Goal: Transaction & Acquisition: Purchase product/service

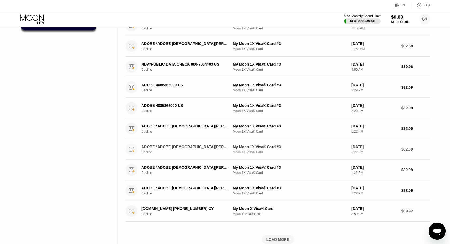
scroll to position [85, 0]
click at [279, 236] on div "LOAD MORE" at bounding box center [278, 238] width 23 height 5
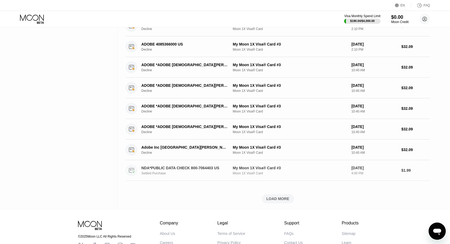
scroll to position [373, 0]
click at [277, 196] on div "LOAD MORE" at bounding box center [278, 198] width 23 height 5
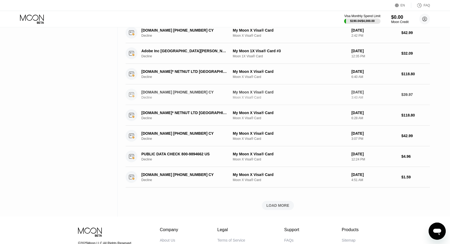
scroll to position [615, 0]
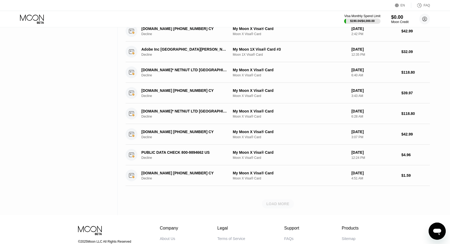
click at [280, 202] on div "LOAD MORE" at bounding box center [278, 203] width 23 height 5
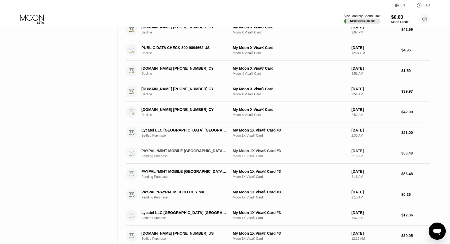
scroll to position [720, 0]
click at [434, 231] on icon "Open messaging window" at bounding box center [438, 231] width 10 height 10
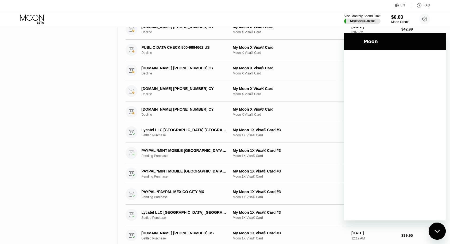
scroll to position [0, 0]
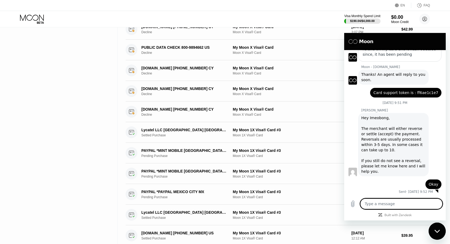
type textarea "x"
type textarea "i"
type textarea "x"
type textarea "it"
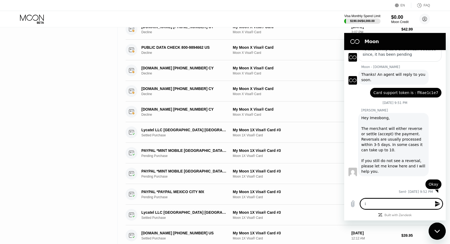
type textarea "x"
type textarea "its"
type textarea "x"
type textarea "its"
type textarea "x"
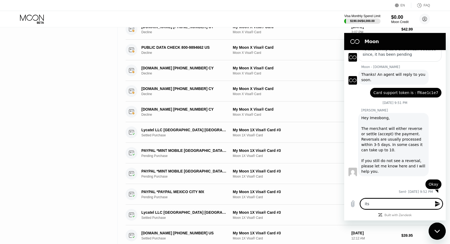
type textarea "its b"
type textarea "x"
type textarea "its be"
type textarea "x"
type textarea "its bee"
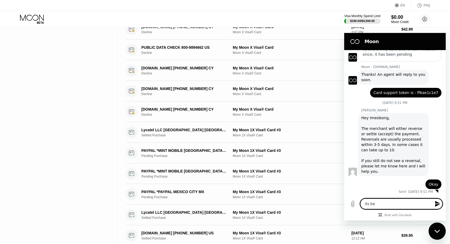
type textarea "x"
type textarea "its been"
type textarea "x"
type textarea "its been"
type textarea "x"
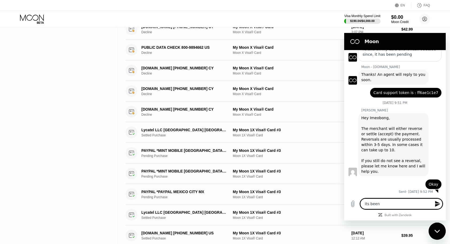
type textarea "its been 1"
type textarea "x"
type textarea "its been 18"
type textarea "x"
type textarea "its been 18"
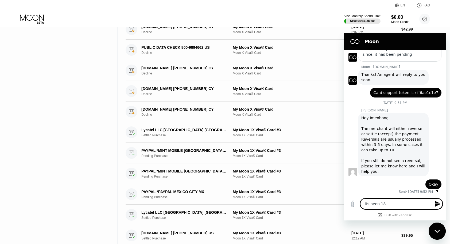
type textarea "x"
type textarea "its been 18 d"
type textarea "x"
type textarea "its been 18 da"
type textarea "x"
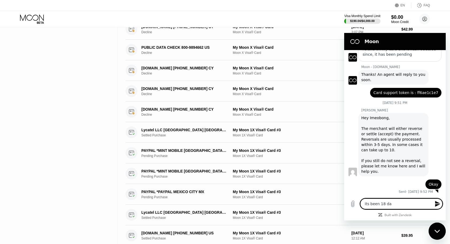
type textarea "its been 18 day"
type textarea "x"
type textarea "its been 18 days"
type textarea "x"
type textarea "its been 18 days"
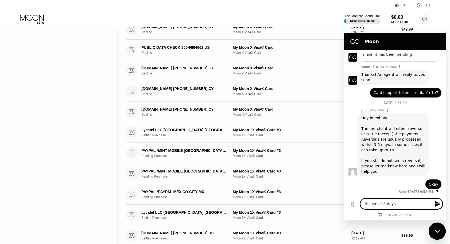
type textarea "x"
type textarea "its been 18 days a"
type textarea "x"
type textarea "its been 18 days an"
type textarea "x"
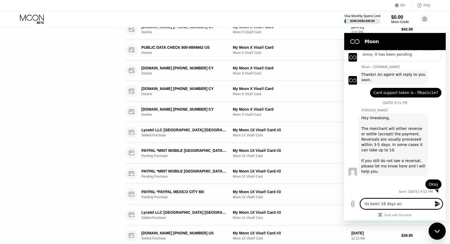
type textarea "its been 18 days and"
type textarea "x"
type textarea "its been 18 days and"
type textarea "x"
type textarea "its been 18 days and i"
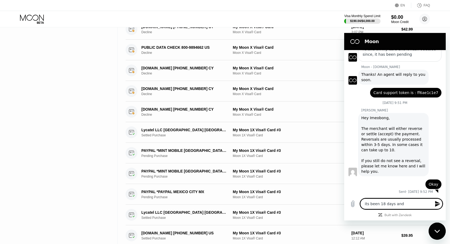
type textarea "x"
type textarea "its been 18 days and i"
type textarea "x"
type textarea "its been 18 days and i s"
type textarea "x"
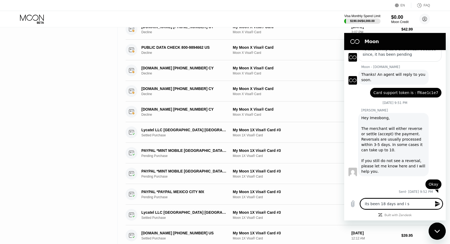
type textarea "its been 18 days and i st"
type textarea "x"
type textarea "its been 18 days and i sti"
type textarea "x"
type textarea "its been 18 days and i stil"
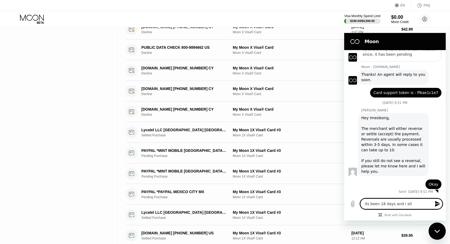
type textarea "x"
type textarea "its been 18 days and i still"
type textarea "x"
type textarea "its been 18 days and i still"
type textarea "x"
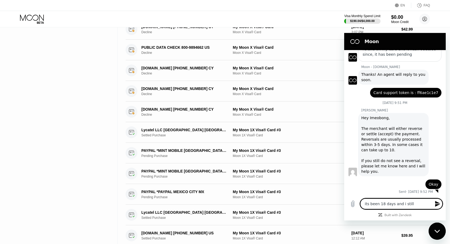
type textarea "its been 18 days and i still h"
type textarea "x"
type textarea "its been 18 days and i still ha"
type textarea "x"
type textarea "its been 18 days and i still hav"
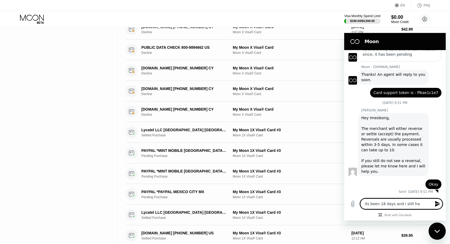
type textarea "x"
type textarea "its been 18 days and i still have"
type textarea "x"
type textarea "its been 18 days and i still have"
type textarea "x"
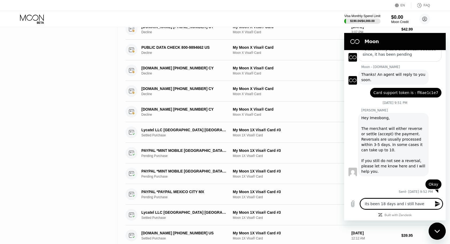
type textarea "its been 18 days and i still have n"
type textarea "x"
type textarea "its been 18 days and i still have no"
type textarea "x"
type textarea "its been 18 days and i still have not"
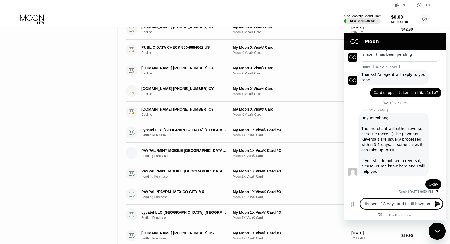
type textarea "x"
type textarea "its been 18 days and i still have not"
type textarea "x"
type textarea "its been 18 days and i still have not g"
type textarea "x"
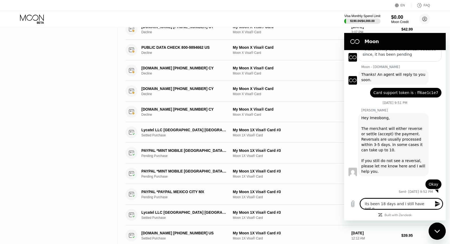
type textarea "its been 18 days and i still have not go"
type textarea "x"
type textarea "its been 18 days and i still have not got"
type textarea "x"
type textarea "its been 18 days and i still have not gott"
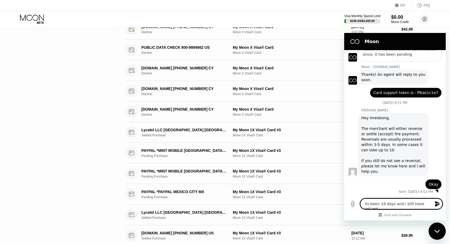
type textarea "x"
type textarea "its been 18 days and i still have not gotte"
type textarea "x"
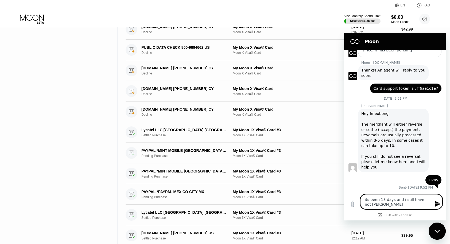
type textarea "its been 18 days and i still have not gotten"
type textarea "x"
type textarea "its been 18 days and i still have not gotten"
type textarea "x"
type textarea "its been 18 days and i still have not gotten t"
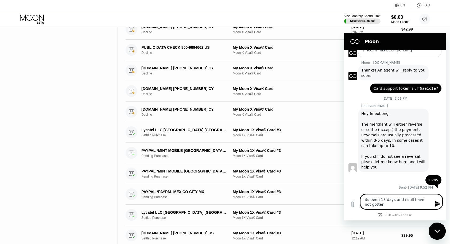
type textarea "x"
type textarea "its been 18 days and i still have not gotten th"
type textarea "x"
type textarea "its been 18 days and i still have not gotten the"
type textarea "x"
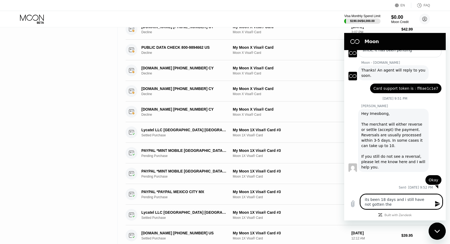
type textarea "its been 18 days and i still have not gotten the"
type textarea "x"
type textarea "its been 18 days and i still have not gotten the m"
type textarea "x"
type textarea "its been 18 days and i still have not gotten the mo"
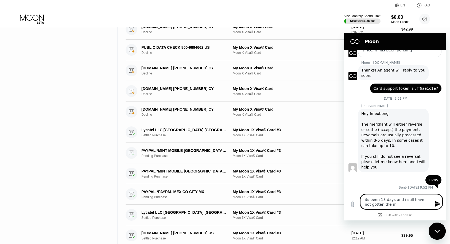
type textarea "x"
type textarea "its been 18 days and i still have not gotten the mon"
type textarea "x"
type textarea "its been 18 days and i still have not gotten the mone"
type textarea "x"
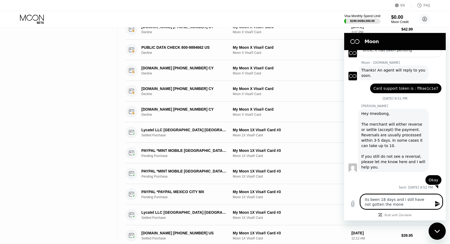
type textarea "its been 18 days and i still have not gotten the money"
type textarea "x"
type textarea "its been 18 days and i still have not gotten the money"
type textarea "x"
type textarea "its been 18 days and i still have not gotten the money b"
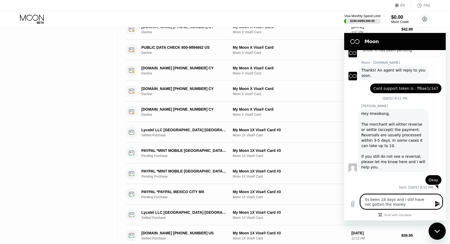
type textarea "x"
type textarea "its been 18 days and i still have not gotten the money ba"
type textarea "x"
type textarea "its been 18 days and i still have not gotten the money bac"
type textarea "x"
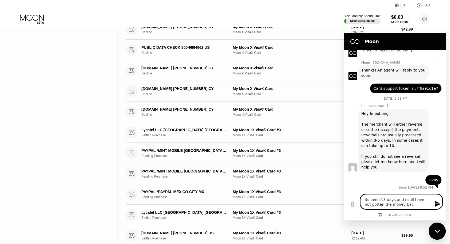
type textarea "its been 18 days and i still have not gotten the money back"
type textarea "x"
type textarea "its been 18 days and i still have not gotten the money back,"
type textarea "x"
type textarea "its been 18 days and i still have not gotten the money back,"
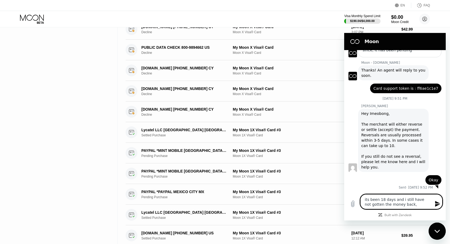
type textarea "x"
type textarea "its been 18 days and i still have not gotten the money back, i"
type textarea "x"
type textarea "its been 18 days and i still have not gotten the money back, it"
type textarea "x"
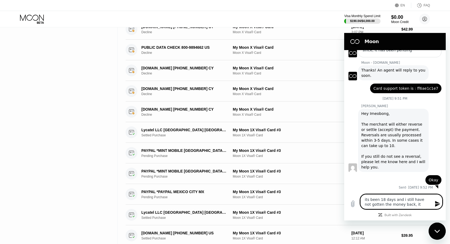
type textarea "its been 18 days and i still have not gotten the money back, it"
type textarea "x"
type textarea "its been 18 days and i still have not gotten the money back, it s"
type textarea "x"
type textarea "its been 18 days and i still have not gotten the money back, it sh"
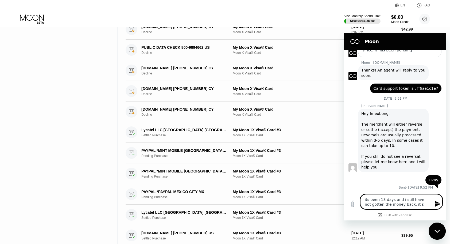
type textarea "x"
type textarea "its been 18 days and i still have not gotten the money back, it sho"
type textarea "x"
type textarea "its been 18 days and i still have not gotten the money back, it show"
type textarea "x"
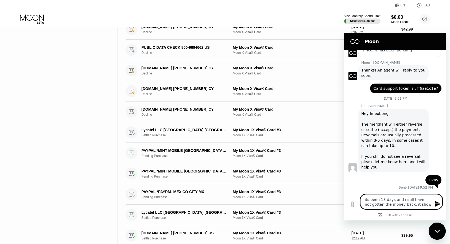
type textarea "its been 18 days and i still have not gotten the money back, it shows"
type textarea "x"
type textarea "its been 18 days and i still have not gotten the money back, it shows"
type textarea "x"
type textarea "its been 18 days and i still have not gotten the money back, it shows p"
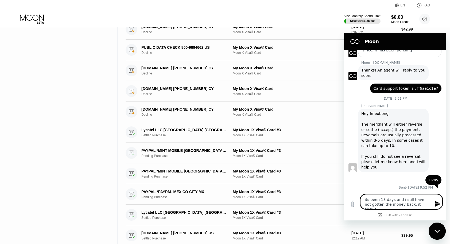
type textarea "x"
type textarea "its been 18 days and i still have not gotten the money back, it shows pe"
type textarea "x"
type textarea "its been 18 days and i still have not gotten the money back, it shows pen"
type textarea "x"
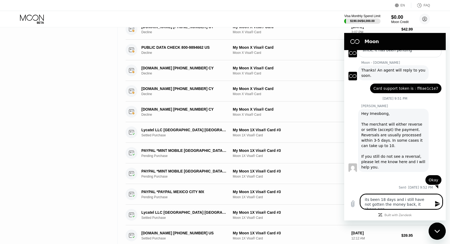
type textarea "its been 18 days and i still have not gotten the money back, it shows pend"
type textarea "x"
type textarea "its been 18 days and i still have not gotten the money back, it shows pendi"
type textarea "x"
type textarea "its been 18 days and i still have not gotten the money back, it shows pendin"
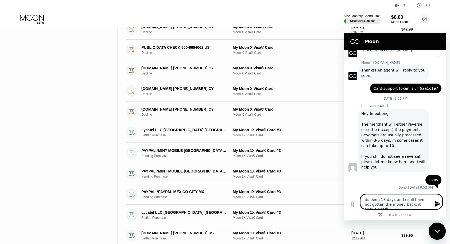
type textarea "x"
type textarea "its been 18 days and i still have not gotten the money back, it shows pending"
type textarea "x"
type textarea "its been 18 days and i still have not gotten the money back, it shows pending"
type textarea "x"
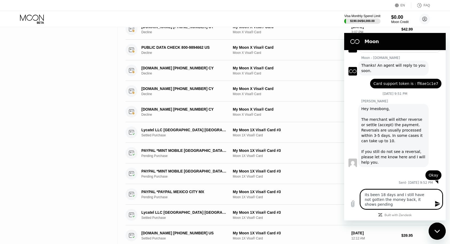
type textarea "its been 18 days and i still have not gotten the money back, it shows pending o"
type textarea "x"
type textarea "its been 18 days and i still have not gotten the money back, it shows pending on"
type textarea "x"
type textarea "its been 18 days and i still have not gotten the money back, it shows pending on"
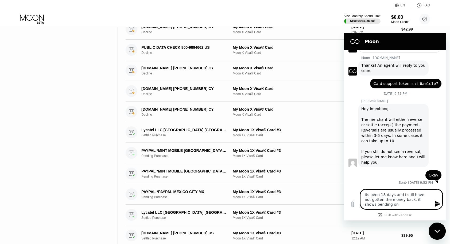
type textarea "x"
type textarea "its been 18 days and i still have not gotten the money back, it shows pending o…"
type textarea "x"
type textarea "its been 18 days and i still have not gotten the money back, it shows pending o…"
type textarea "x"
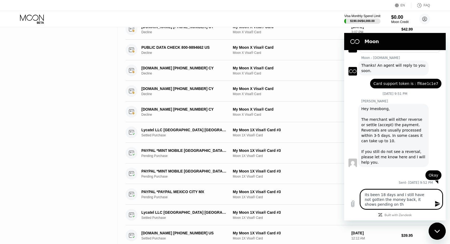
type textarea "its been 18 days and i still have not gotten the money back, it shows pending o…"
type textarea "x"
type textarea "its been 18 days and i still have not gotten the money back, it shows pending o…"
type textarea "x"
type textarea "its been 18 days and i still have not gotten the money back, it shows pending o…"
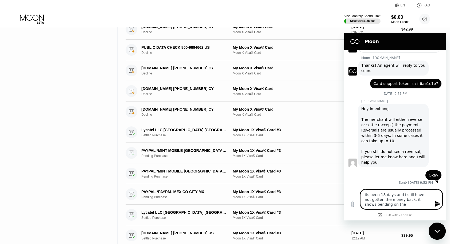
type textarea "x"
type textarea "its been 18 days and i still have not gotten the money back, it shows pending o…"
type textarea "x"
type textarea "its been 18 days and i still have not gotten the money back, it shows pending o…"
type textarea "x"
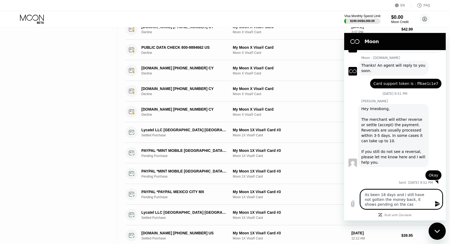
type textarea "its been 18 days and i still have not gotten the money back, it shows pending o…"
type textarea "x"
type textarea "its been 18 days and i still have not gotten the money back, it shows pending o…"
type textarea "x"
type textarea "its been 18 days and i still have not gotten the money back, it shows pending o…"
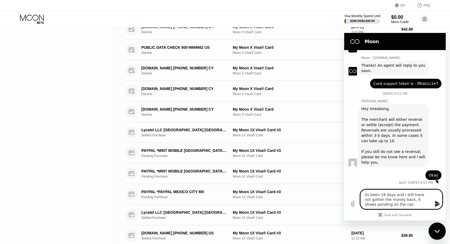
type textarea "x"
type textarea "its been 18 days and i still have not gotten the money back, it shows pending o…"
type textarea "x"
type textarea "its been 18 days and i still have not gotten the money back, it shows pending o…"
type textarea "x"
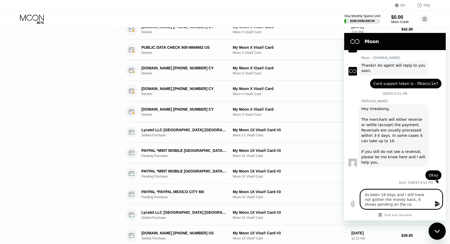
type textarea "its been 18 days and i still have not gotten the money back, it shows pending o…"
type textarea "x"
type textarea "its been 18 days and i still have not gotten the money back, it shows pending o…"
type textarea "x"
type textarea "its been 18 days and i still have not gotten the money back, it shows pending o…"
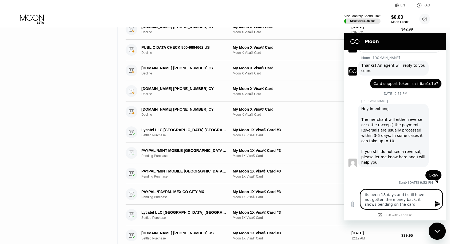
type textarea "x"
type textarea "its been 18 days and i still have not gotten the money back, it shows pending o…"
type textarea "x"
type textarea "its been 18 days and i still have not gotten the money back, it shows pending o…"
type textarea "x"
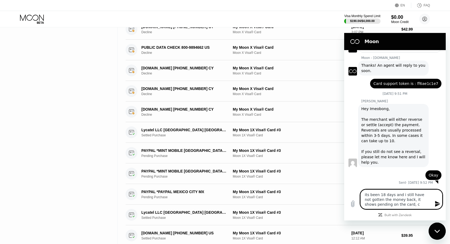
type textarea "its been 18 days and i still have not gotten the money back, it shows pending o…"
type textarea "x"
type textarea "its been 18 days and i still have not gotten the money back, it shows pending o…"
click at [437, 204] on icon "Send message" at bounding box center [437, 204] width 5 height 6
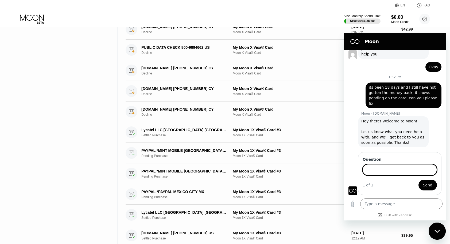
scroll to position [610, 0]
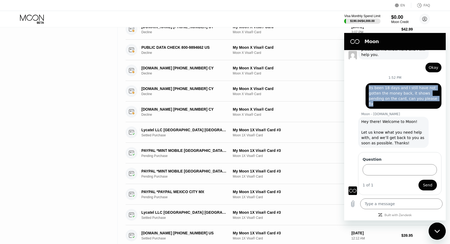
drag, startPoint x: 369, startPoint y: 94, endPoint x: 435, endPoint y: 104, distance: 66.2
click at [435, 104] on div "says: its been 18 days and I still have not gotten the money back, it shows pen…" at bounding box center [404, 96] width 76 height 26
copy span "its been 18 days and I still have not gotten the money back, it shows pending o…"
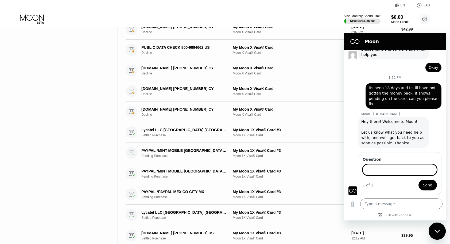
click at [388, 172] on input "Question" at bounding box center [400, 169] width 74 height 11
paste input "its been 18 days and I still have not gotten the money back, it shows pending o…"
click at [429, 187] on button "Send" at bounding box center [428, 184] width 18 height 11
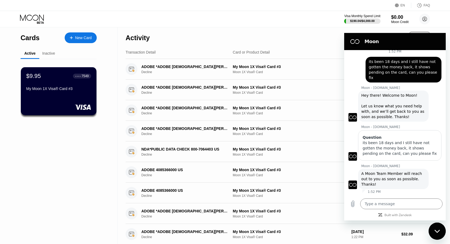
click at [50, 57] on div "Inactive" at bounding box center [48, 53] width 19 height 10
click at [48, 55] on div "Inactive" at bounding box center [48, 53] width 13 height 4
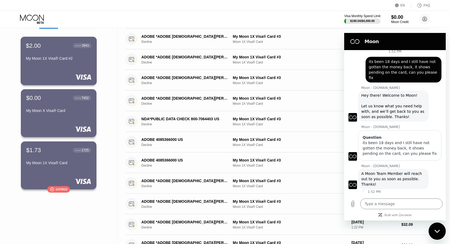
scroll to position [31, 0]
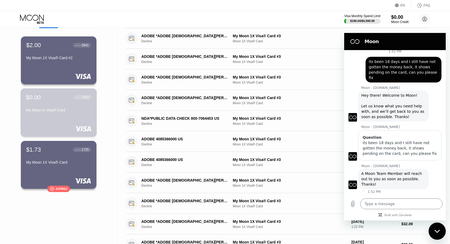
click at [72, 114] on div "My Moon X Visa® Card" at bounding box center [59, 111] width 66 height 6
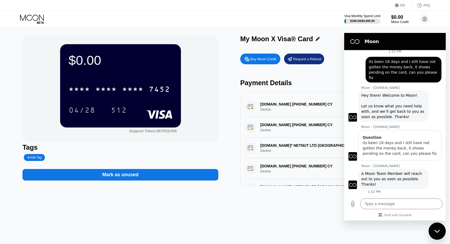
click at [436, 229] on icon "Close messaging window" at bounding box center [438, 230] width 6 height 3
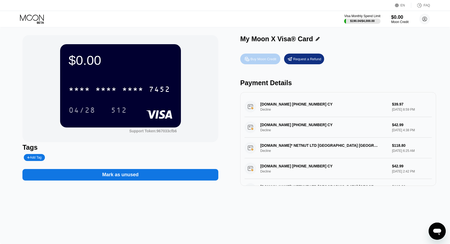
click at [251, 61] on div "Buy Moon Credit" at bounding box center [264, 59] width 26 height 5
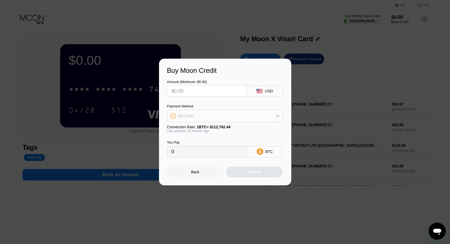
click at [253, 115] on div "BITCOIN" at bounding box center [224, 115] width 115 height 11
click at [221, 139] on div "USDT on TRON" at bounding box center [225, 142] width 113 height 11
click at [202, 91] on input "text" at bounding box center [207, 91] width 71 height 11
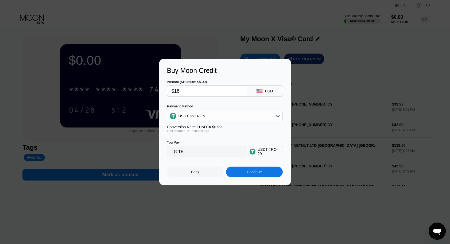
click at [259, 170] on div "Continue" at bounding box center [254, 171] width 57 height 11
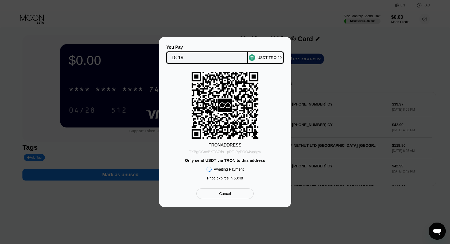
click at [251, 150] on div "TXBgQCnxBXTSZds...pRTsPyPQQ4yqdgw" at bounding box center [225, 152] width 72 height 4
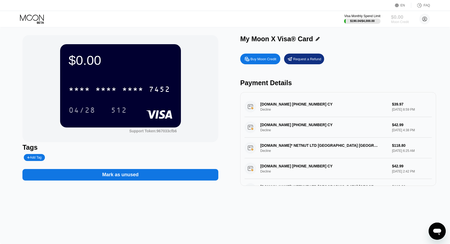
click at [395, 18] on div "$0.00" at bounding box center [400, 17] width 18 height 6
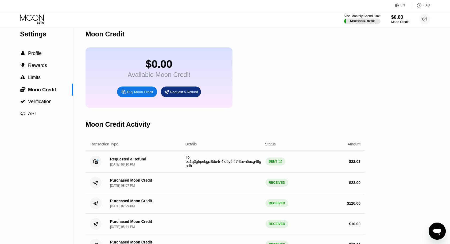
scroll to position [5, 0]
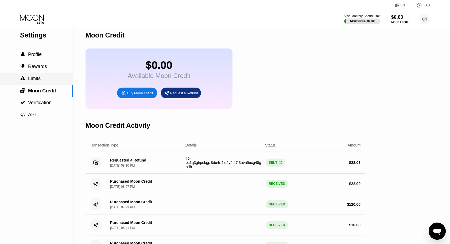
click at [42, 81] on div " Limits" at bounding box center [36, 79] width 73 height 6
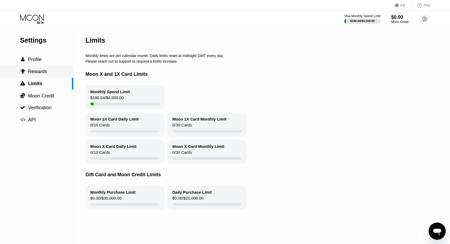
click at [41, 73] on span "Rewards" at bounding box center [37, 71] width 19 height 5
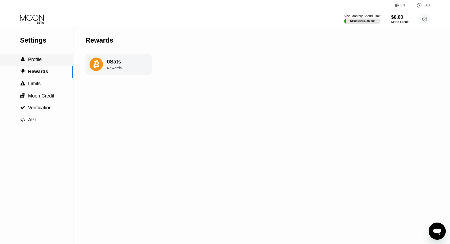
click at [47, 62] on div " Profile" at bounding box center [36, 60] width 73 height 6
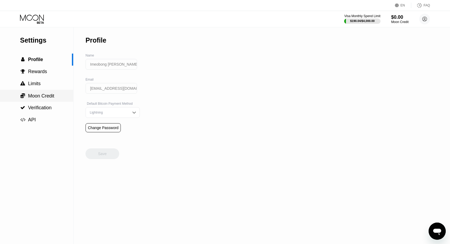
click at [46, 95] on span "Moon Credit" at bounding box center [41, 95] width 26 height 5
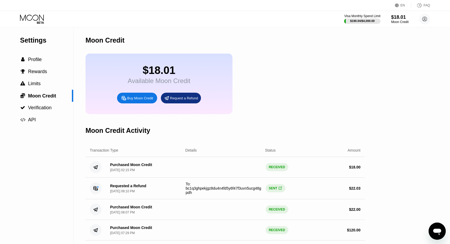
click at [43, 18] on icon at bounding box center [32, 18] width 25 height 9
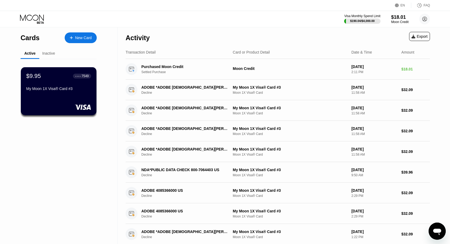
click at [51, 58] on div "Inactive" at bounding box center [48, 53] width 19 height 10
click at [48, 56] on div "Inactive" at bounding box center [48, 53] width 19 height 10
drag, startPoint x: 100, startPoint y: 35, endPoint x: 89, endPoint y: 37, distance: 10.4
click at [89, 37] on div "Cards New Card Active Inactive $9.95 ● ● ● ● 7549 My Moon 1X Visa® Card #3 $2.0…" at bounding box center [59, 181] width 118 height 308
click at [89, 37] on div "New Card" at bounding box center [83, 38] width 17 height 5
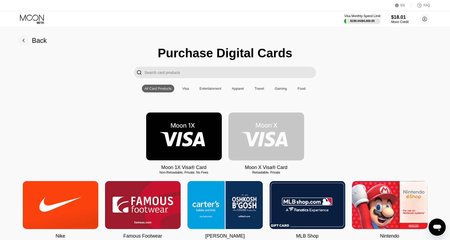
click at [282, 152] on img at bounding box center [267, 136] width 76 height 48
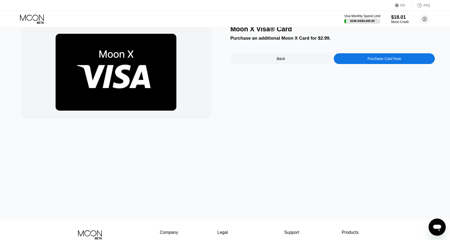
scroll to position [21, 0]
click at [355, 59] on div "Purchase Card Now" at bounding box center [384, 58] width 101 height 11
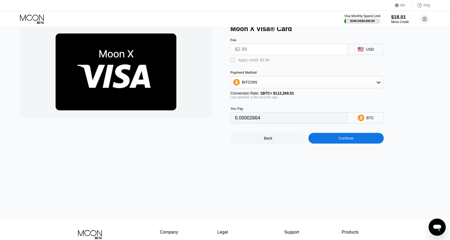
click at [231, 59] on div "" at bounding box center [233, 60] width 5 height 5
click at [273, 83] on div "BITCOIN" at bounding box center [307, 82] width 153 height 11
click at [273, 108] on div "USDT on TRON" at bounding box center [307, 108] width 150 height 11
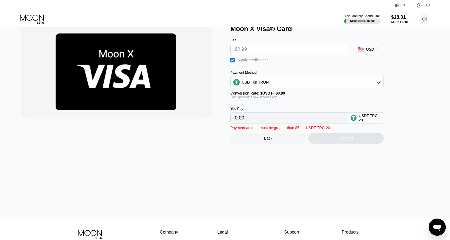
click at [269, 120] on input "0.00" at bounding box center [289, 117] width 109 height 11
click at [249, 120] on input "0.00" at bounding box center [289, 117] width 109 height 11
click at [237, 121] on input "0.00" at bounding box center [289, 117] width 109 height 11
click at [233, 63] on div "" at bounding box center [233, 60] width 5 height 5
click at [249, 122] on input "3.02" at bounding box center [289, 117] width 109 height 11
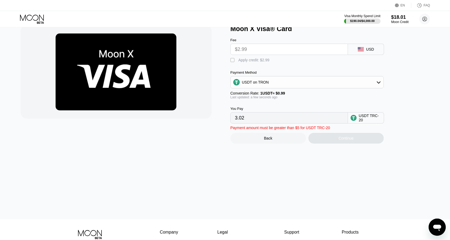
click at [240, 120] on input "3.02" at bounding box center [289, 117] width 109 height 11
click at [234, 61] on div "" at bounding box center [233, 60] width 5 height 5
click at [326, 143] on div "Continue" at bounding box center [347, 138] width 76 height 11
click at [234, 61] on div "" at bounding box center [233, 60] width 5 height 5
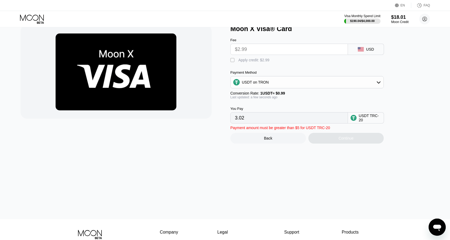
click at [262, 122] on input "3.02" at bounding box center [289, 117] width 109 height 11
click at [261, 84] on div "USDT on TRON" at bounding box center [255, 82] width 27 height 4
click at [258, 99] on div "BITCOIN" at bounding box center [310, 97] width 139 height 4
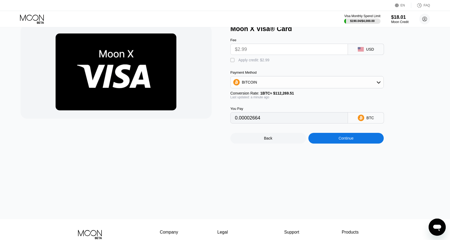
click at [235, 59] on div "" at bounding box center [233, 60] width 5 height 5
type input "0"
click at [328, 143] on div "Continue" at bounding box center [347, 138] width 76 height 11
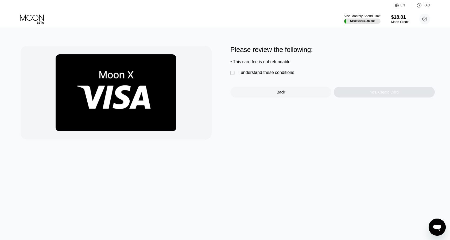
click at [232, 76] on div "" at bounding box center [233, 72] width 5 height 5
click at [369, 97] on div "Yes, Create Card" at bounding box center [384, 92] width 101 height 11
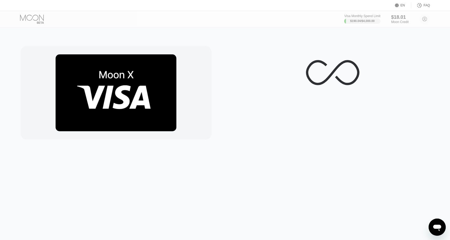
click at [369, 97] on div at bounding box center [333, 72] width 205 height 53
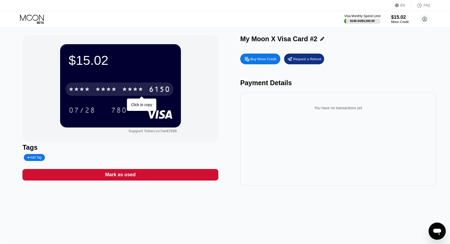
click at [142, 91] on div "* * * *" at bounding box center [132, 90] width 21 height 9
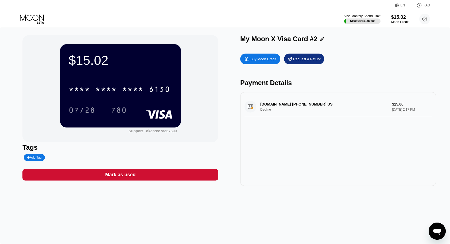
click at [160, 102] on div "* * * * * * * * * * * * 6150 07/28 780" at bounding box center [121, 94] width 104 height 32
click at [40, 19] on icon at bounding box center [32, 18] width 25 height 9
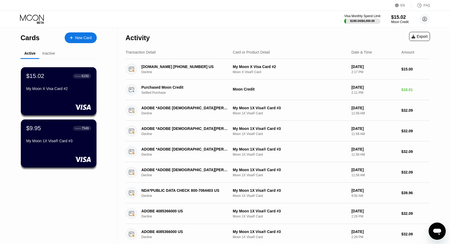
click at [48, 51] on div "Inactive" at bounding box center [48, 53] width 13 height 4
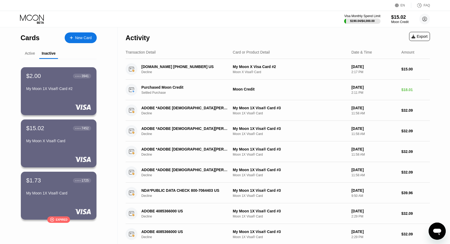
click at [30, 53] on div "Active" at bounding box center [30, 53] width 10 height 4
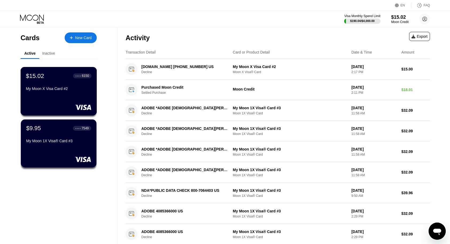
click at [55, 87] on div "$15.02 ● ● ● ● 6150 My Moon X Visa Card #2" at bounding box center [59, 82] width 66 height 21
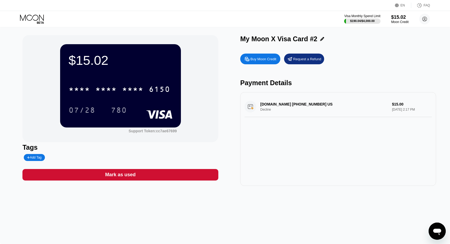
click at [314, 114] on div "DURABLE.CO +14156505571 US Decline $15.00 Aug 20, 2025 2:17 PM" at bounding box center [339, 106] width 188 height 21
click at [297, 106] on div "DURABLE.CO +14156505571 US Decline $15.00 Aug 20, 2025 2:17 PM" at bounding box center [339, 106] width 188 height 21
click at [269, 61] on div "Buy Moon Credit" at bounding box center [264, 59] width 26 height 5
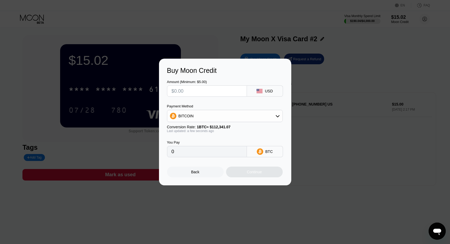
click at [226, 93] on input "text" at bounding box center [207, 91] width 71 height 11
type input "$5"
type input "0.00004451"
type input "$5"
click at [215, 117] on div "BITCOIN" at bounding box center [224, 115] width 115 height 11
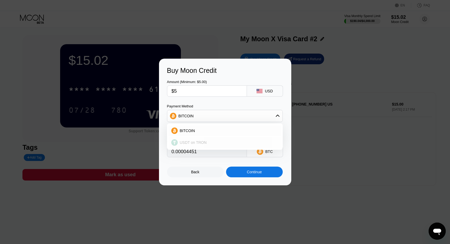
click at [205, 143] on div "USDT on TRON" at bounding box center [228, 142] width 101 height 4
type input "5.05"
click at [248, 170] on div "Continue" at bounding box center [254, 171] width 57 height 11
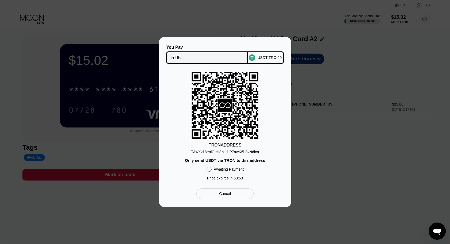
click at [240, 153] on div "TAwXv18eoiGeH8N...bP7awK5h8vNdicn" at bounding box center [225, 152] width 68 height 4
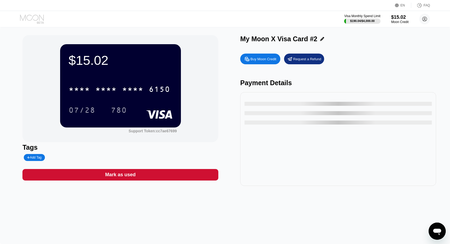
click at [38, 18] on icon at bounding box center [32, 18] width 25 height 9
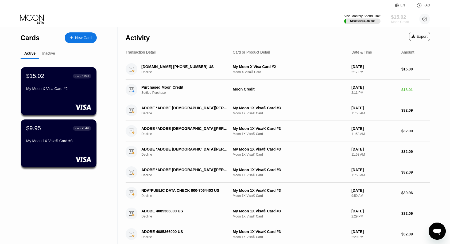
click at [402, 18] on div "$15.02" at bounding box center [400, 17] width 18 height 6
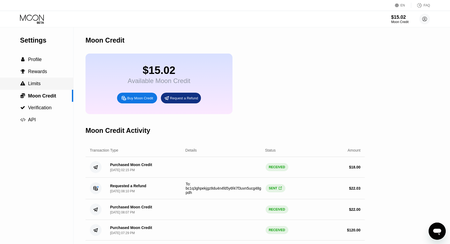
click at [49, 86] on div " Limits" at bounding box center [36, 84] width 73 height 6
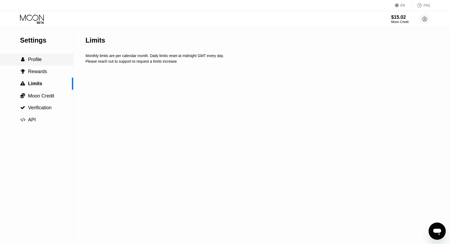
click at [55, 61] on div " Profile" at bounding box center [36, 60] width 73 height 6
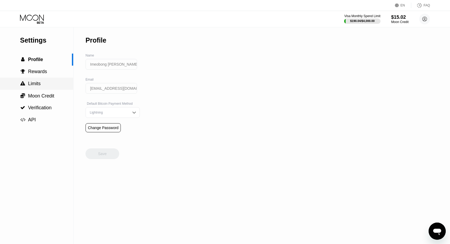
click at [52, 84] on div " Limits" at bounding box center [36, 84] width 73 height 6
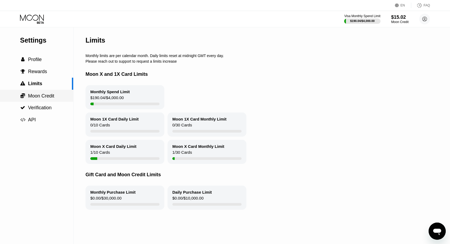
click at [53, 97] on span "Moon Credit" at bounding box center [41, 95] width 26 height 5
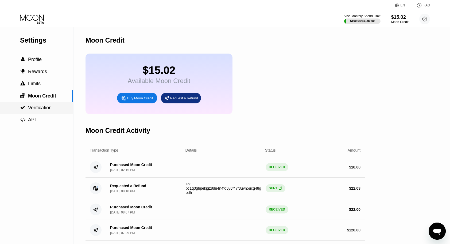
click at [51, 110] on span "Verification" at bounding box center [40, 107] width 24 height 5
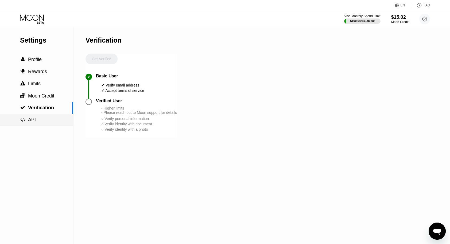
click at [51, 123] on div " API" at bounding box center [36, 120] width 73 height 6
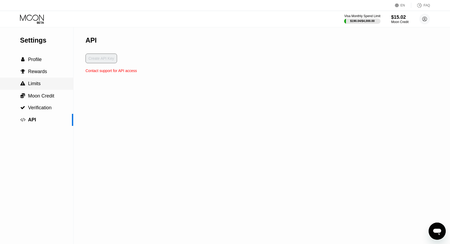
click at [42, 82] on div " Limits" at bounding box center [36, 84] width 73 height 6
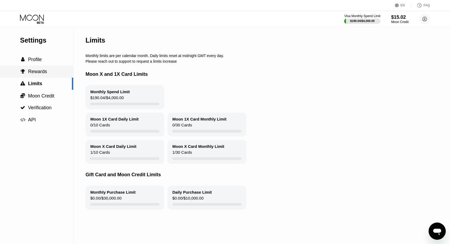
click at [50, 73] on div " Rewards" at bounding box center [36, 72] width 73 height 6
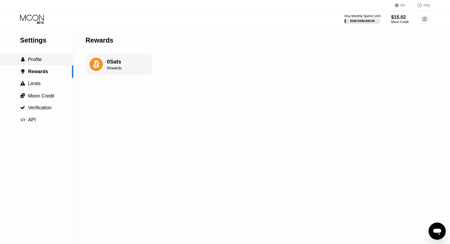
click at [56, 61] on div " Profile" at bounding box center [36, 60] width 73 height 6
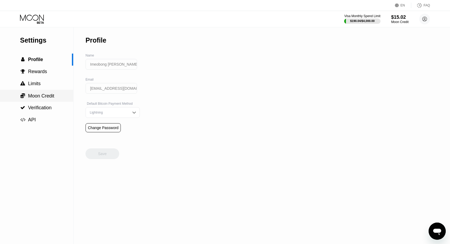
click at [57, 94] on div " Moon Credit" at bounding box center [36, 96] width 73 height 6
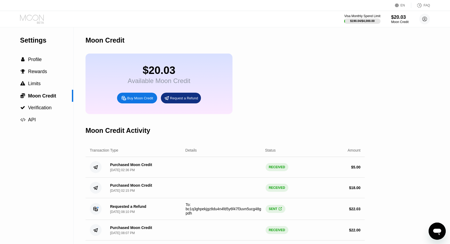
click at [37, 18] on icon at bounding box center [32, 18] width 25 height 9
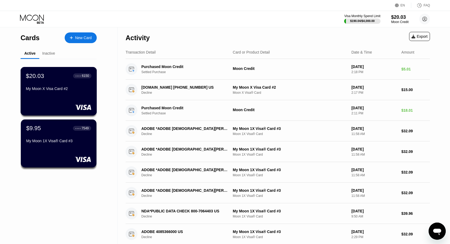
click at [57, 100] on div "$20.03 ● ● ● ● 6150 My Moon X Visa Card #2" at bounding box center [59, 91] width 77 height 48
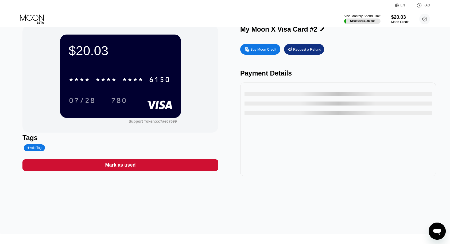
scroll to position [6, 0]
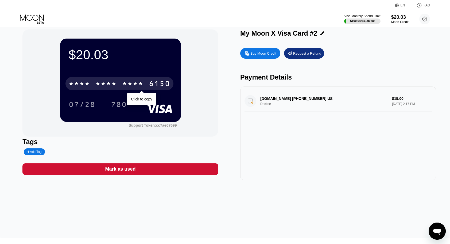
click at [111, 84] on div "* * * *" at bounding box center [105, 84] width 21 height 9
